Goal: Task Accomplishment & Management: Use online tool/utility

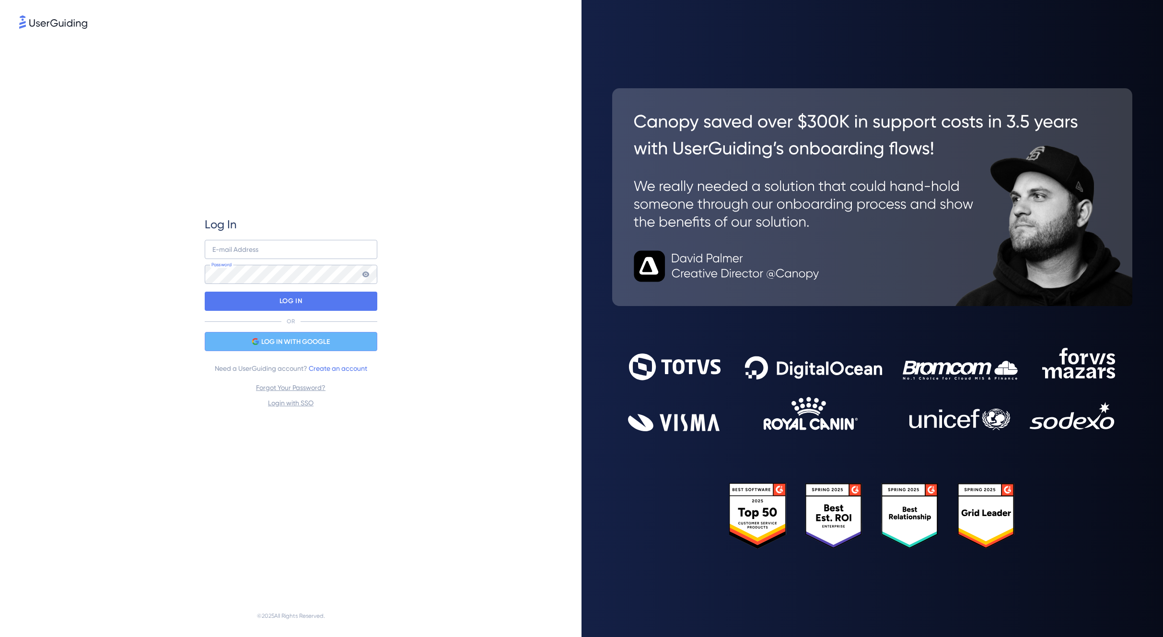
click at [307, 347] on div "LOG IN WITH GOOGLE" at bounding box center [291, 341] width 173 height 19
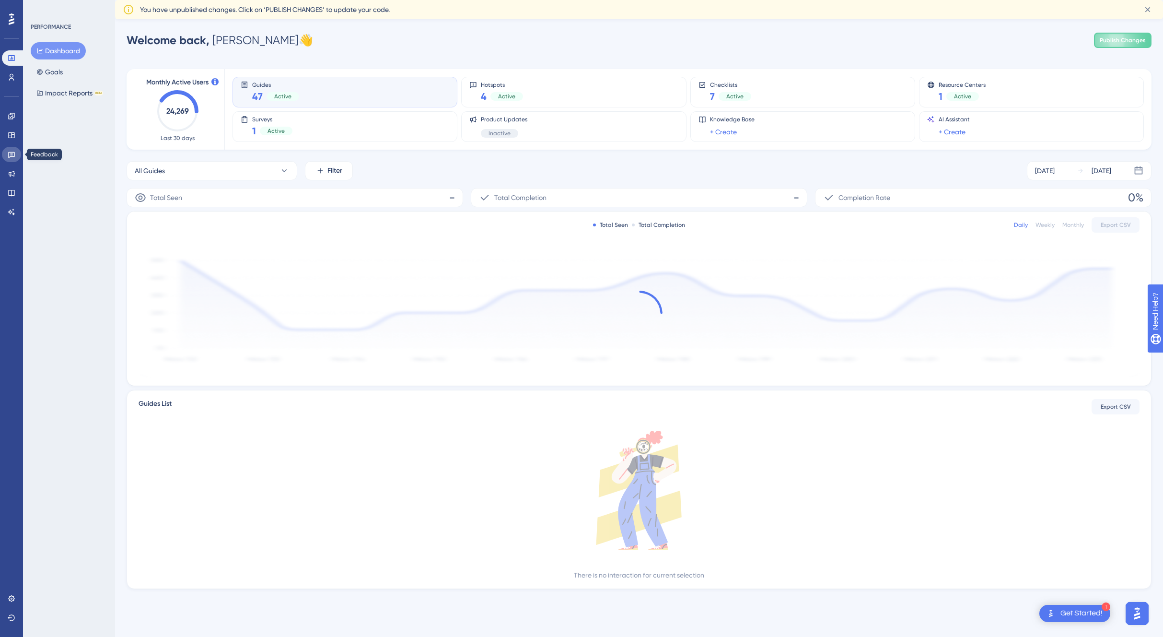
click at [11, 156] on icon at bounding box center [11, 155] width 7 height 6
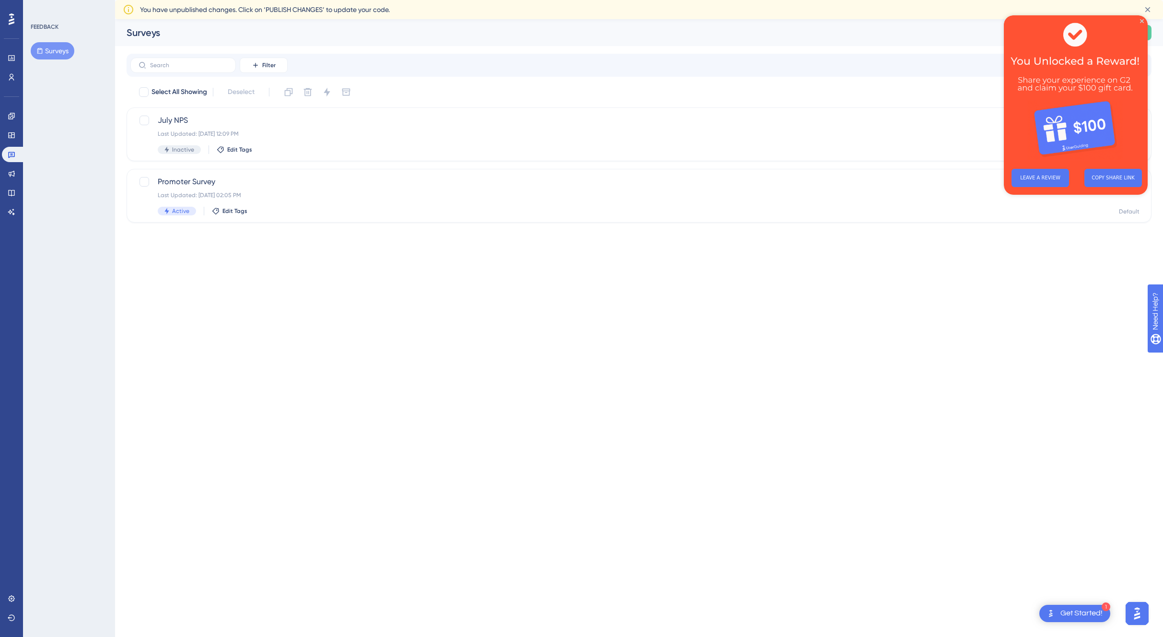
click at [1145, 21] on img at bounding box center [1076, 88] width 144 height 146
click at [1142, 19] on icon "Close Preview" at bounding box center [1142, 21] width 4 height 4
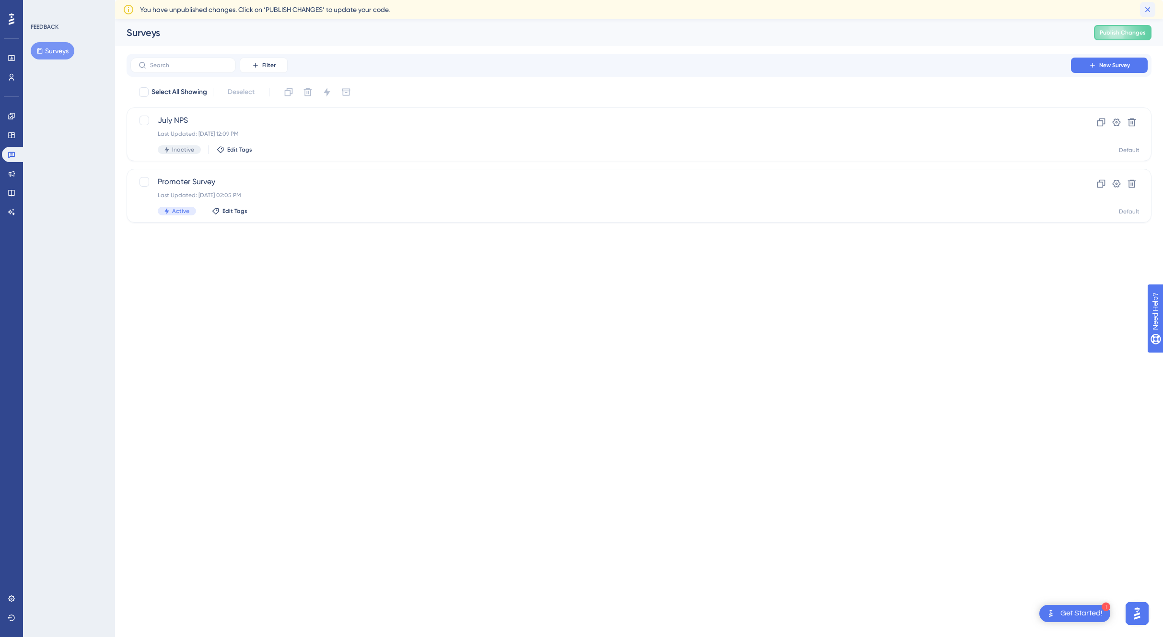
click at [1150, 9] on icon at bounding box center [1148, 10] width 10 height 10
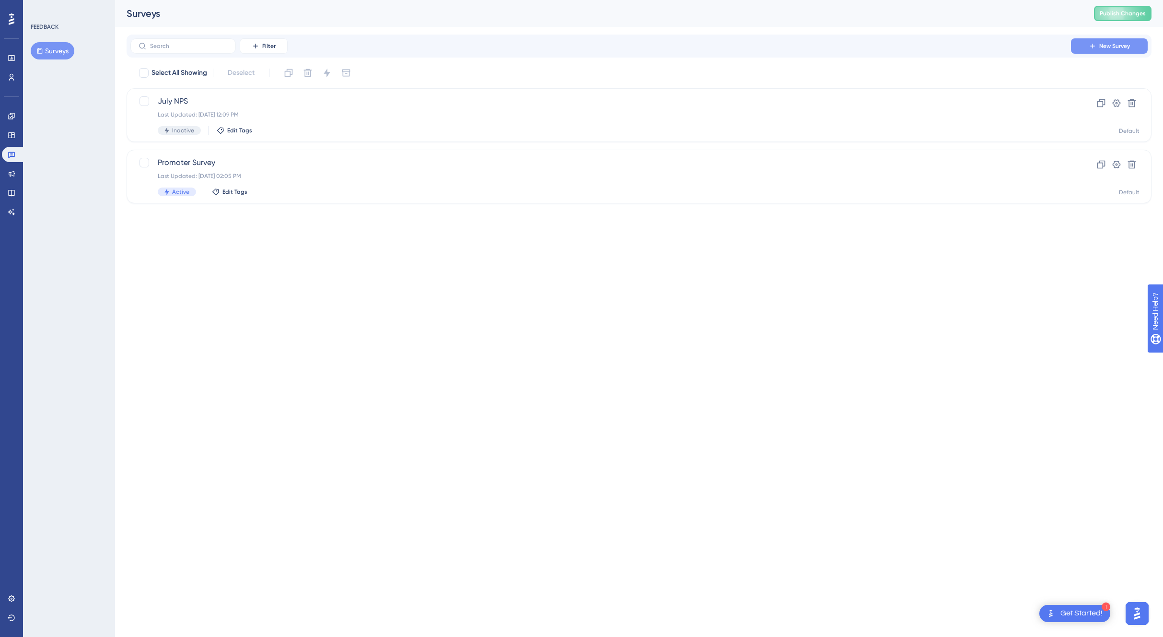
click at [1083, 50] on button "New Survey" at bounding box center [1109, 45] width 77 height 15
